Goal: Complete application form

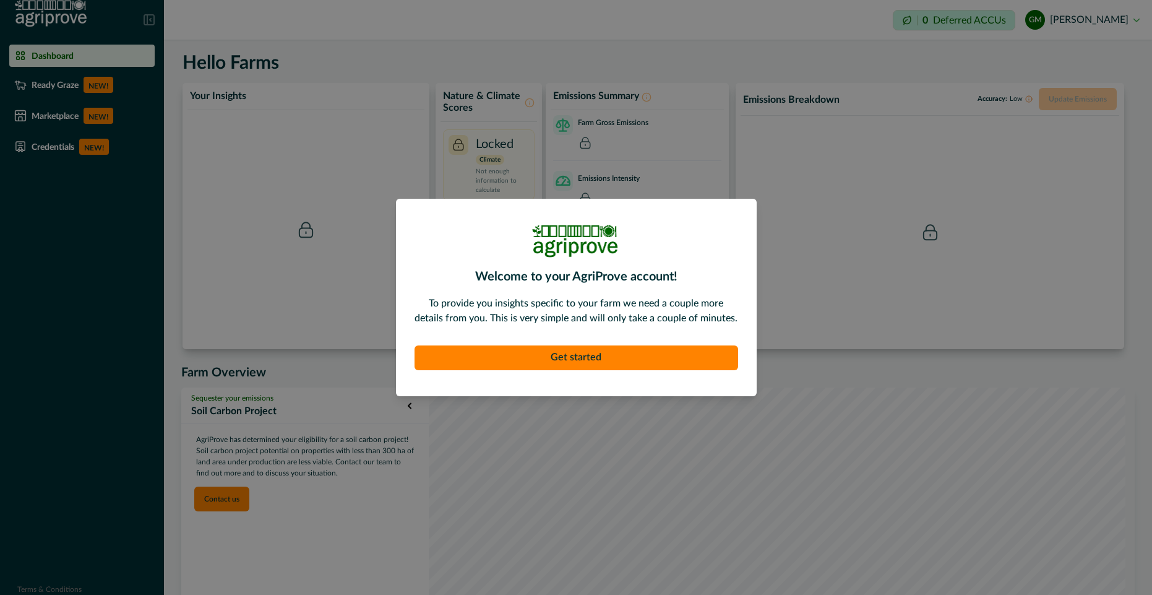
click at [59, 145] on div "Welcome to your AgriProve account! To provide you insights specific to your far…" at bounding box center [576, 297] width 1152 height 595
click at [1100, 19] on div "Welcome to your AgriProve account! To provide you insights specific to your far…" at bounding box center [576, 297] width 1152 height 595
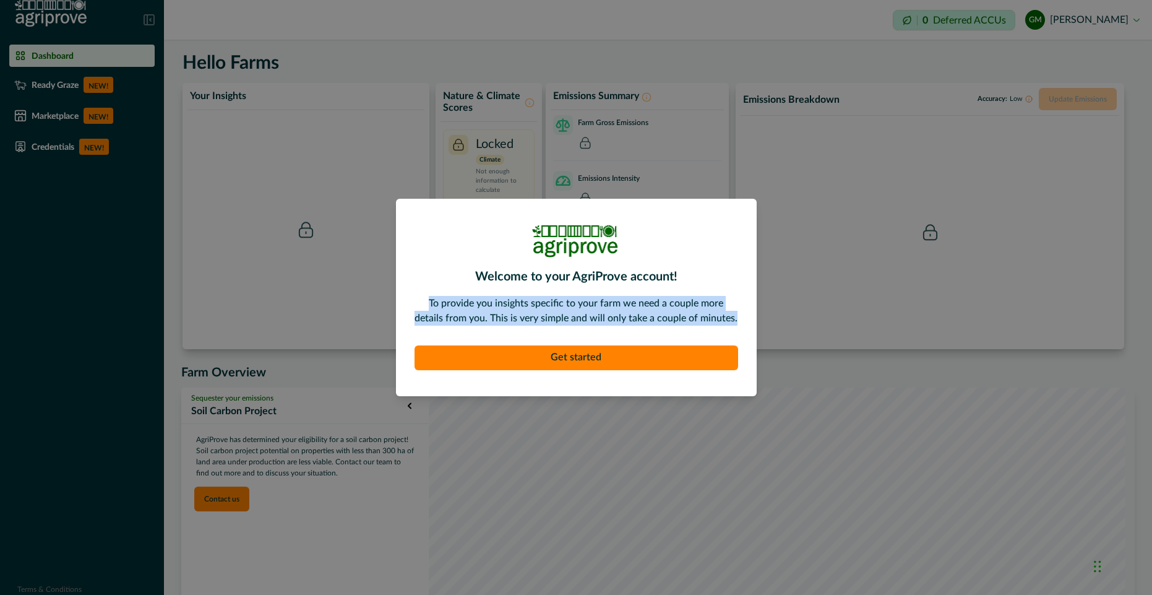
click at [1100, 19] on div "Welcome to your AgriProve account! To provide you insights specific to your far…" at bounding box center [576, 297] width 1152 height 595
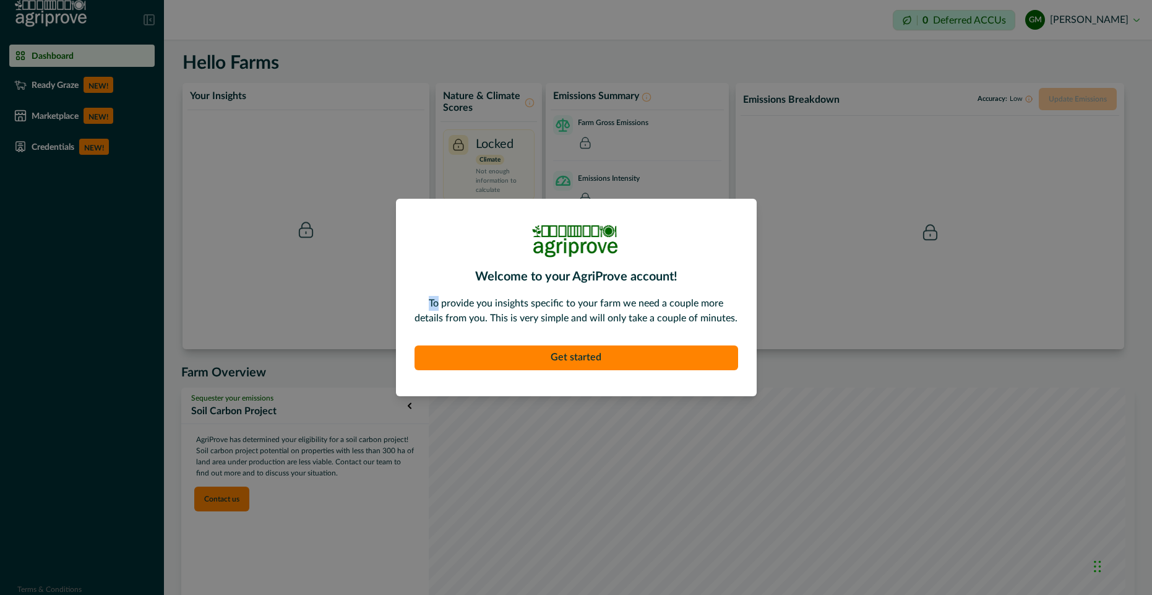
click at [1100, 19] on div "Welcome to your AgriProve account! To provide you insights specific to your far…" at bounding box center [576, 297] width 1152 height 595
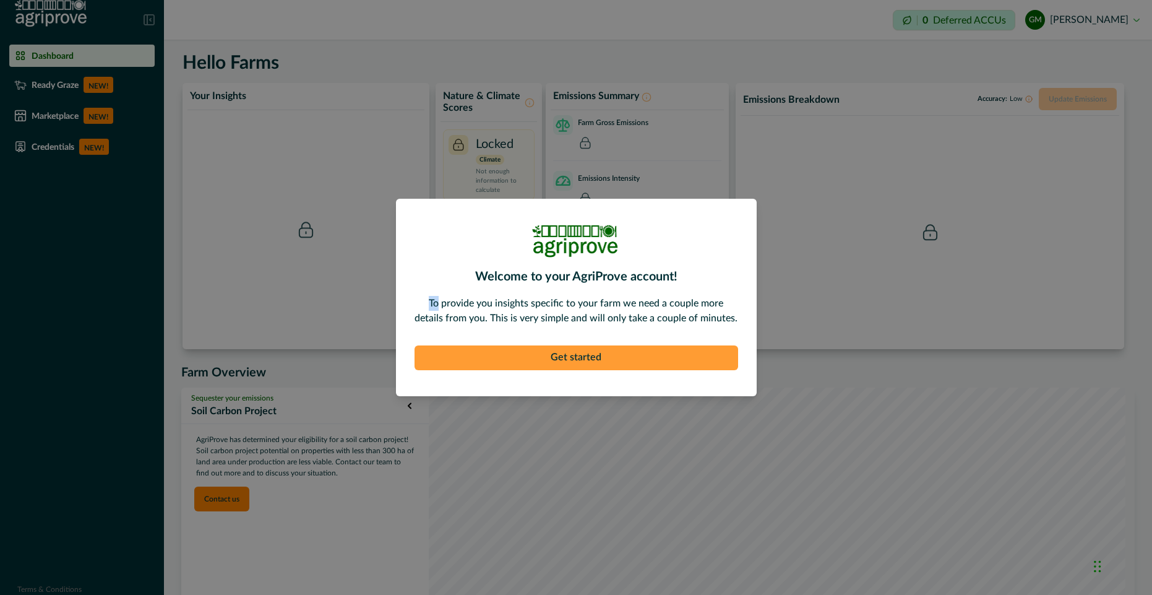
click at [553, 348] on button "Get started" at bounding box center [577, 357] width 324 height 25
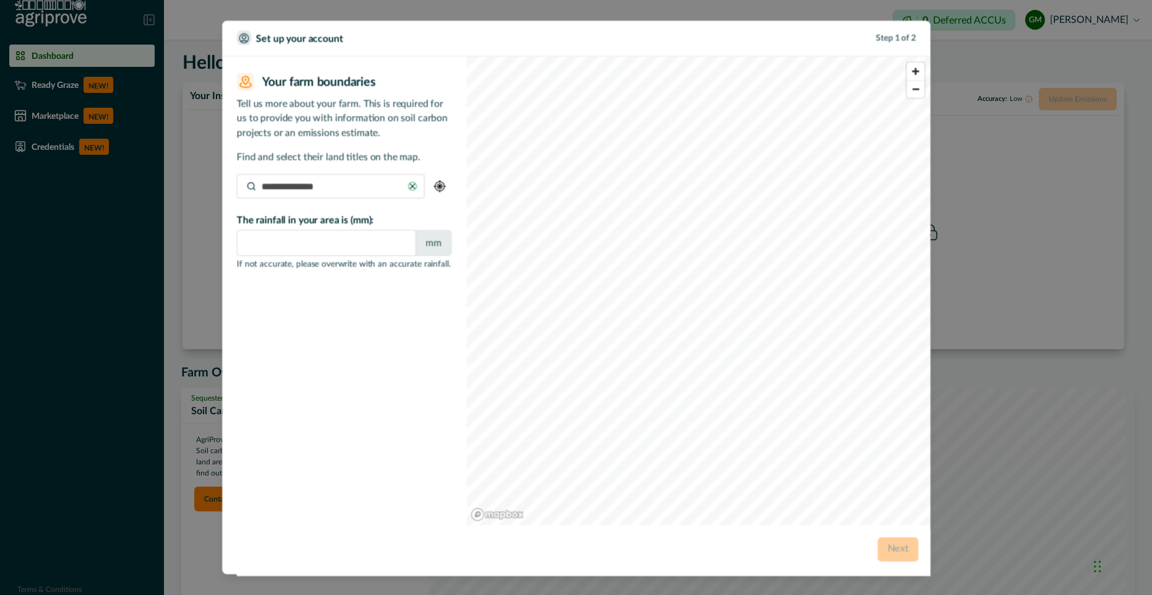
type input "*"
